Goal: Participate in discussion: Engage in conversation with other users on a specific topic

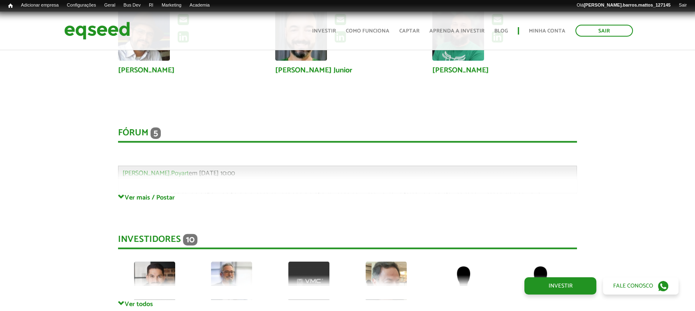
scroll to position [2193, 0]
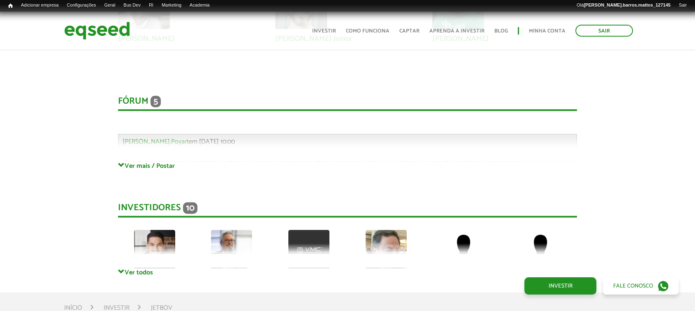
click at [174, 160] on div "Fórum 5 Comentários [PERSON_NAME].Poyart em [DATE] 10:00 Bem-vindo(a) ao fórum …" at bounding box center [347, 120] width 459 height 82
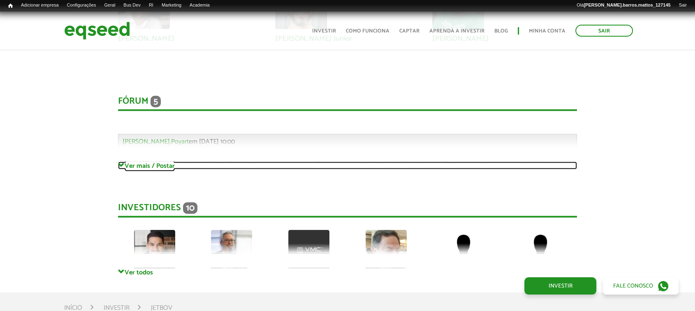
click at [172, 164] on link "Ver mais / Postar" at bounding box center [347, 166] width 459 height 8
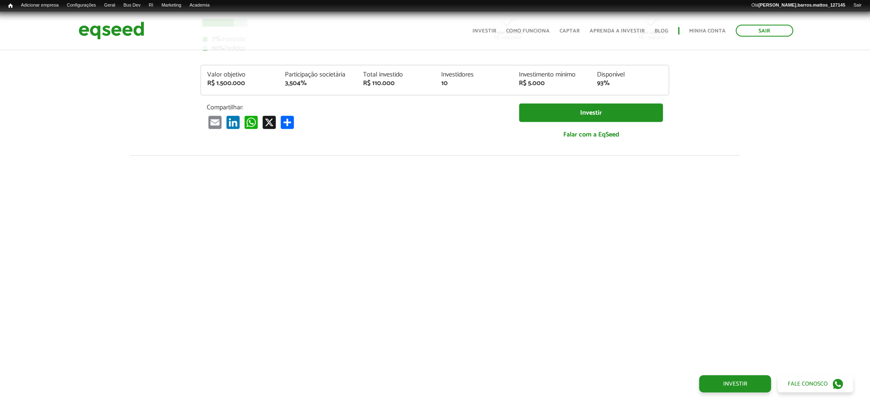
scroll to position [0, 0]
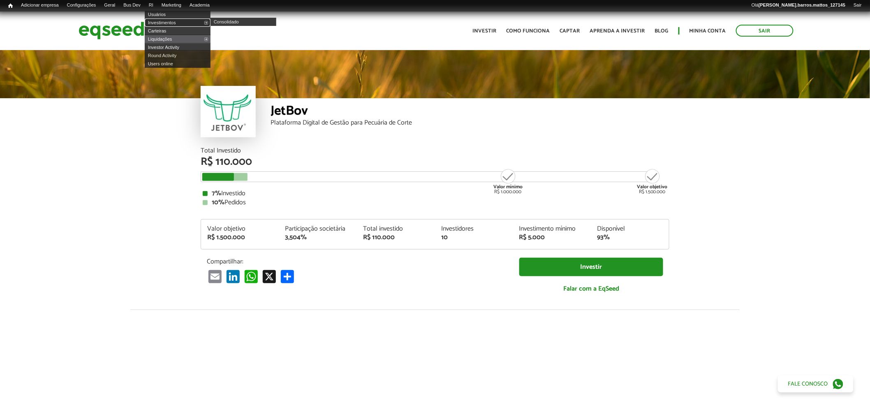
click at [169, 22] on link "Investimentos" at bounding box center [178, 23] width 66 height 8
